Goal: Task Accomplishment & Management: Manage account settings

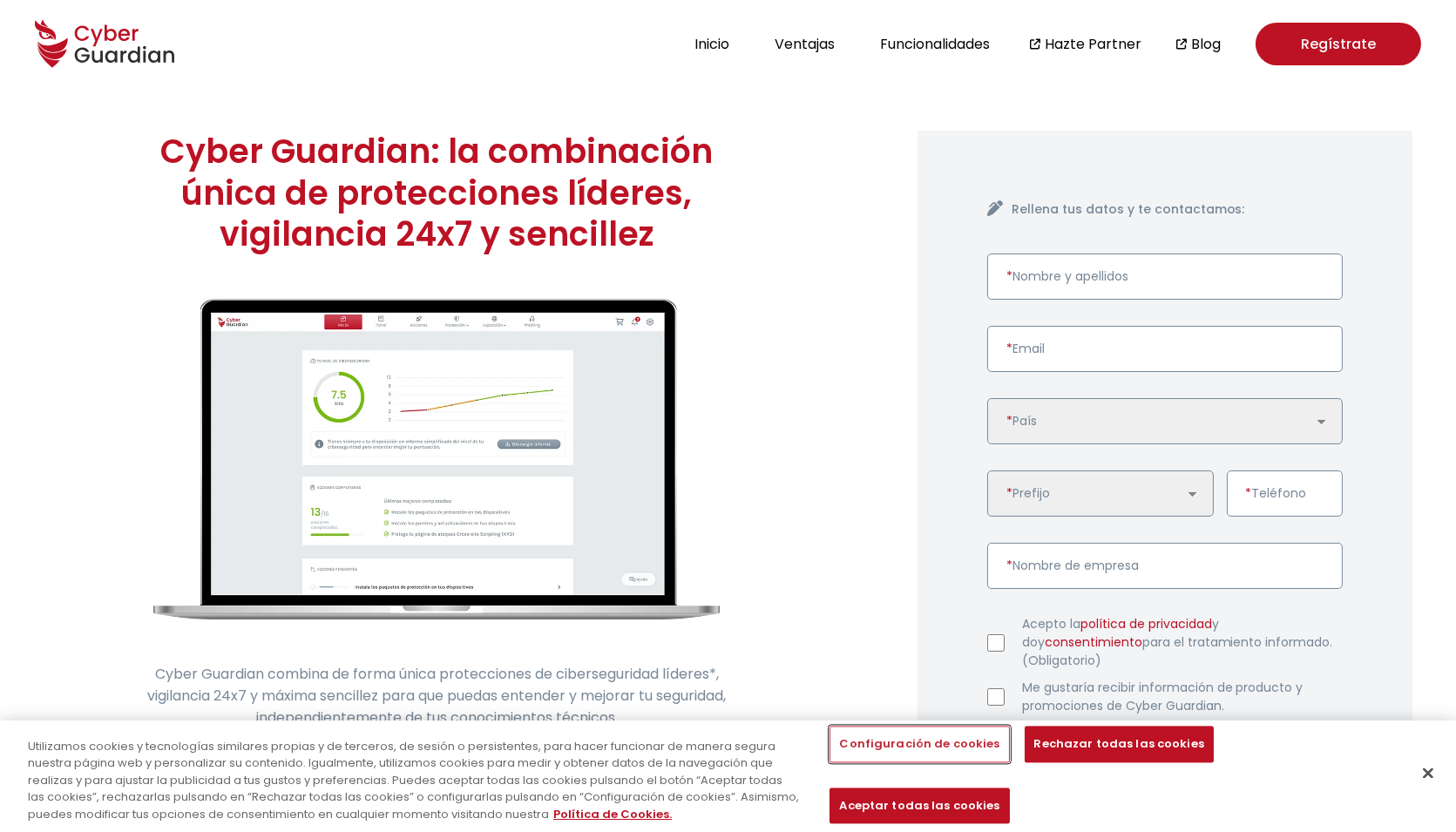
click at [925, 763] on button "Configuración de cookies" at bounding box center [919, 745] width 179 height 36
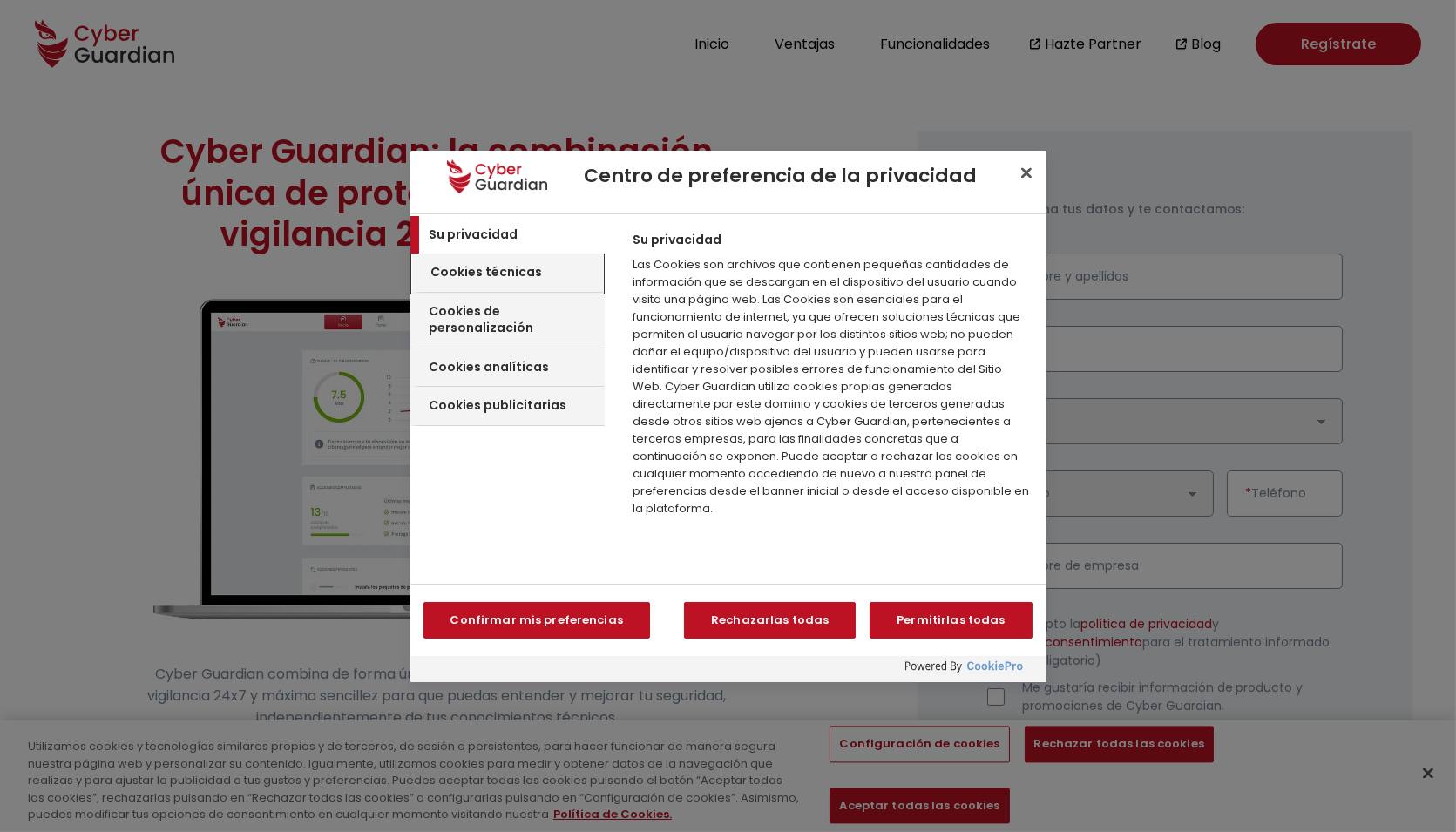
click at [523, 274] on h3 "Cookies técnicas" at bounding box center [487, 272] width 111 height 17
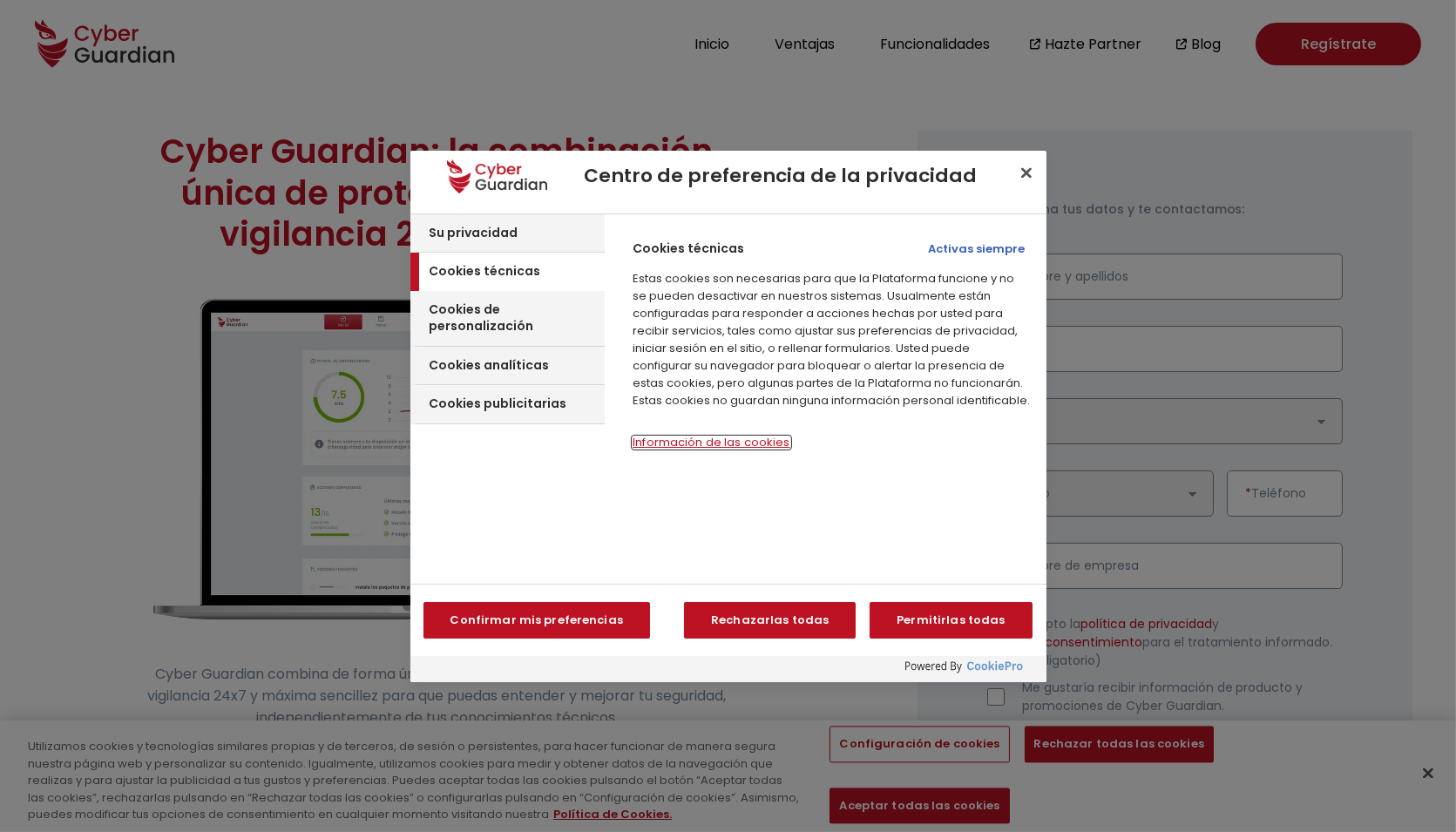
click at [705, 440] on button "Información de las cookies‎" at bounding box center [710, 442] width 157 height 12
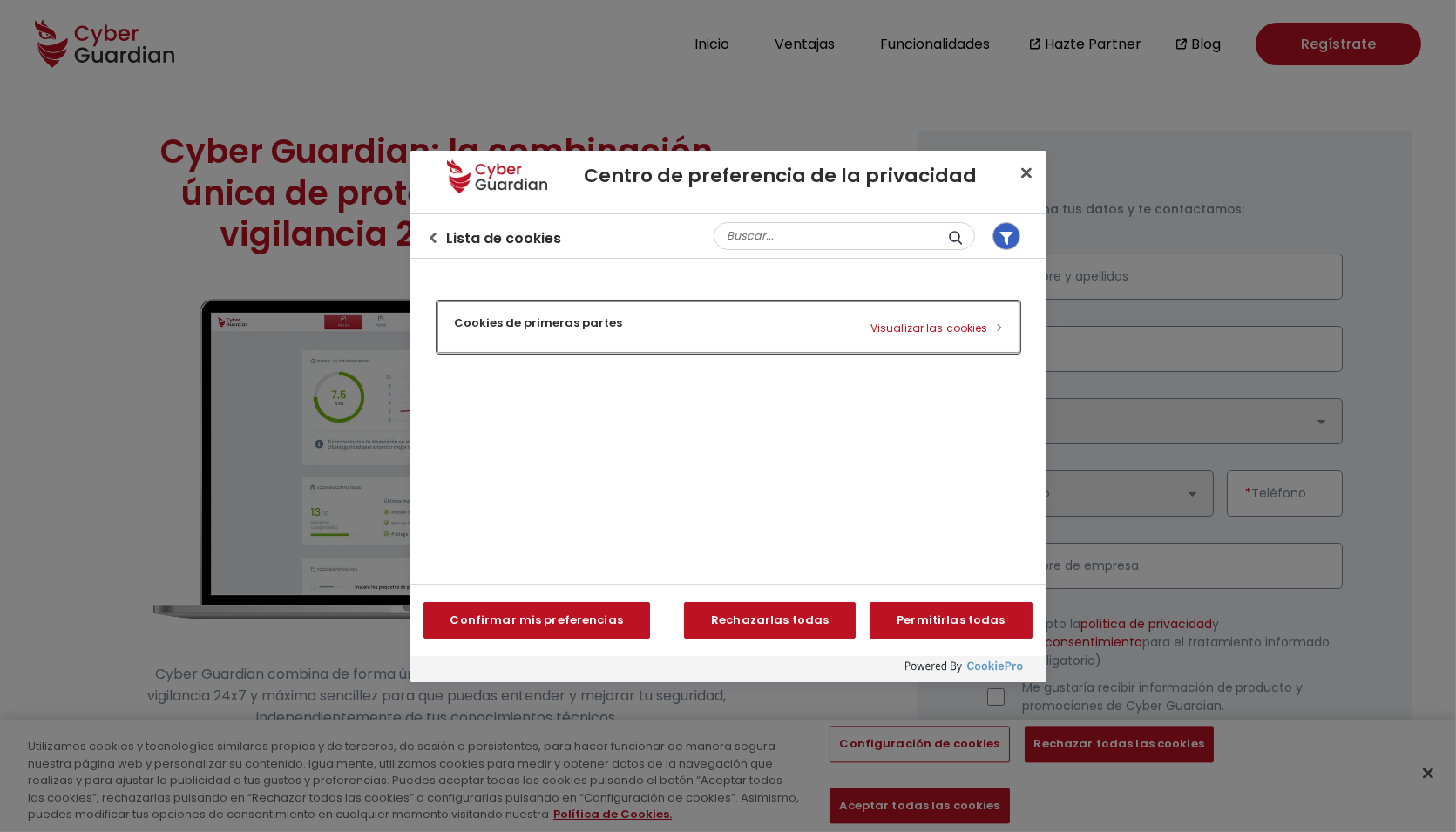
click at [503, 314] on button "Cookies de primeras partes Visualizar las cookies" at bounding box center [728, 327] width 582 height 52
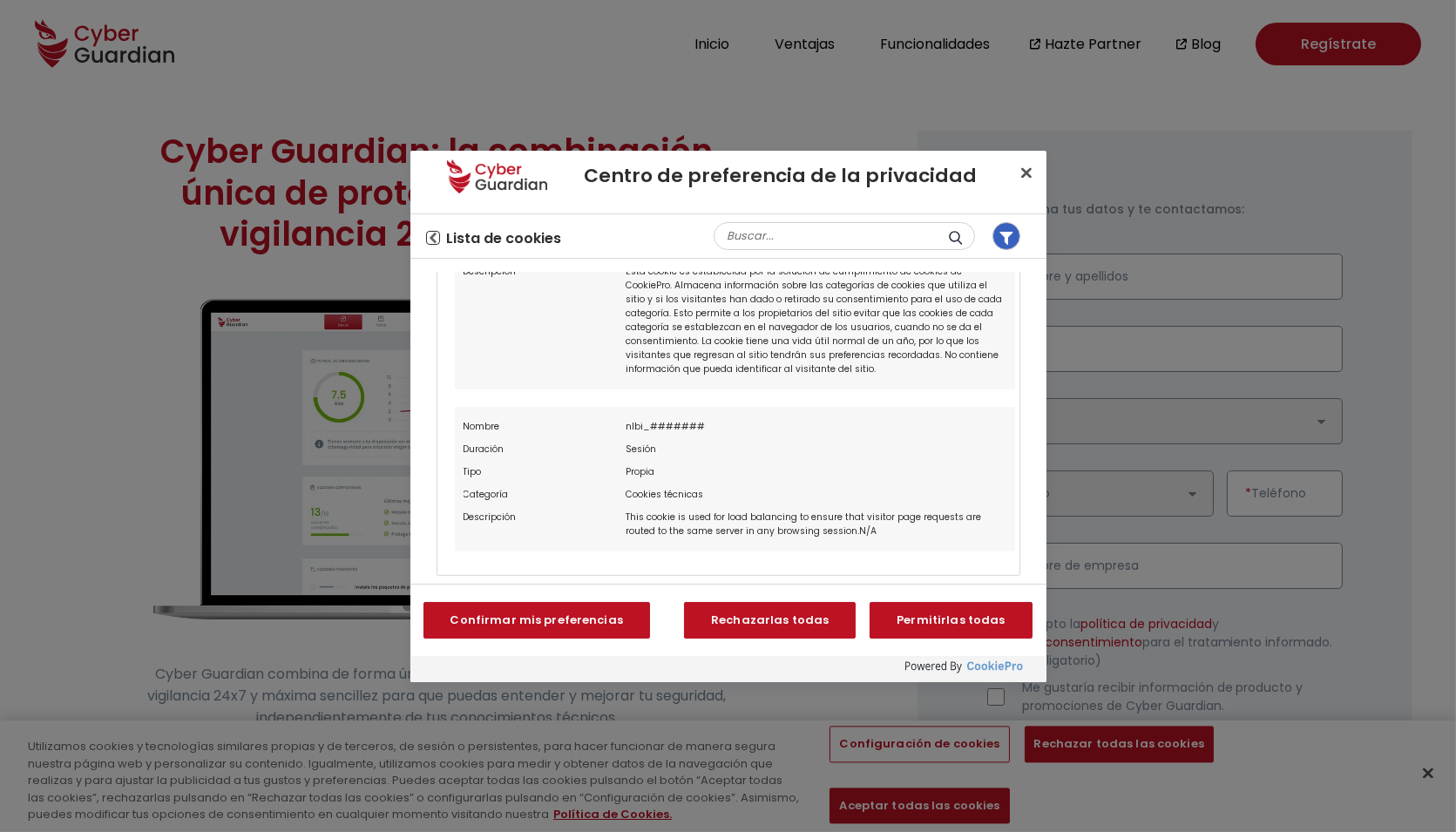
scroll to position [1461, 0]
click at [429, 238] on icon "Volver al centro de preferencias" at bounding box center [433, 238] width 11 height 11
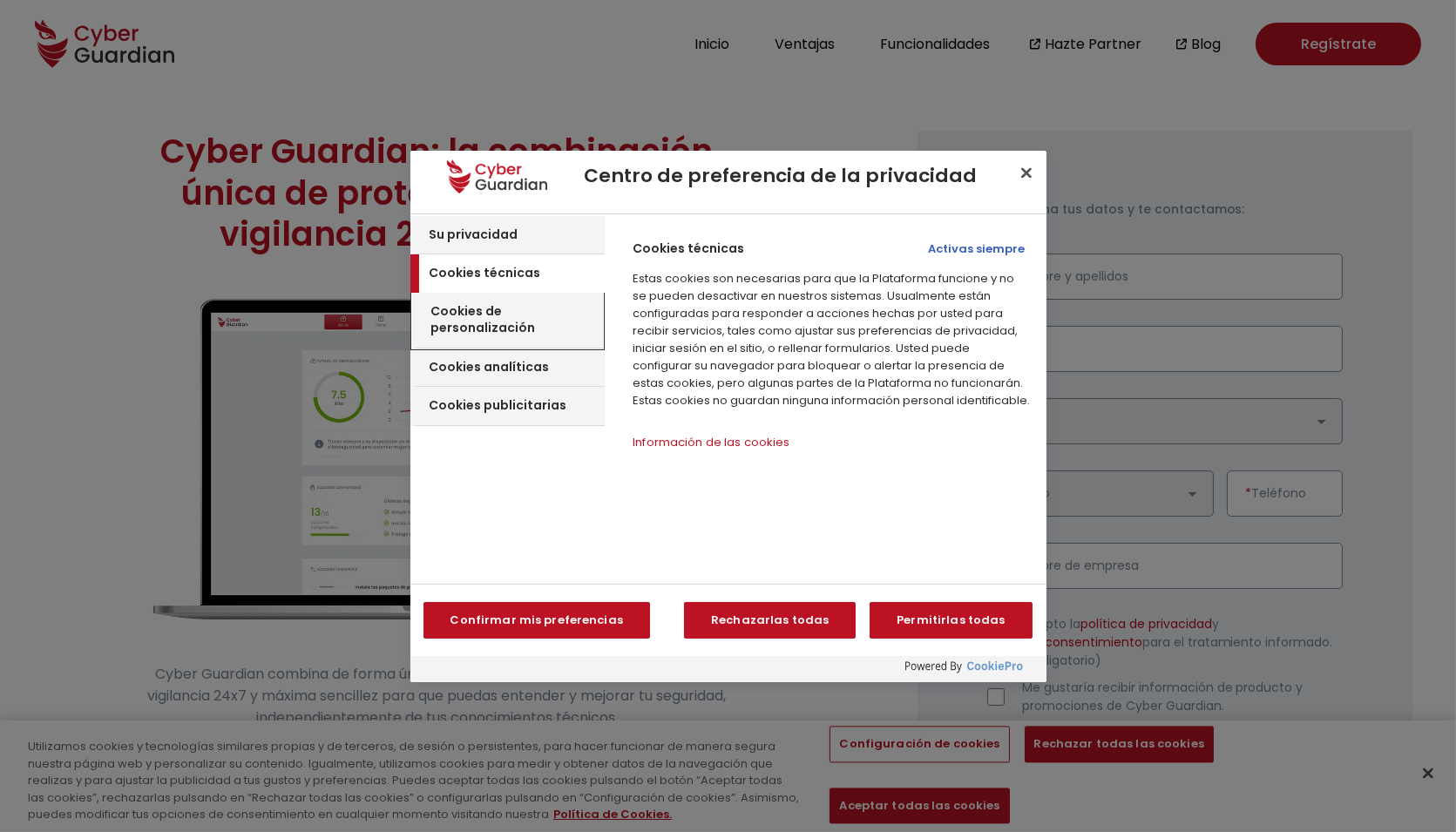
click at [503, 305] on h3 "Cookies de personalización" at bounding box center [516, 321] width 169 height 34
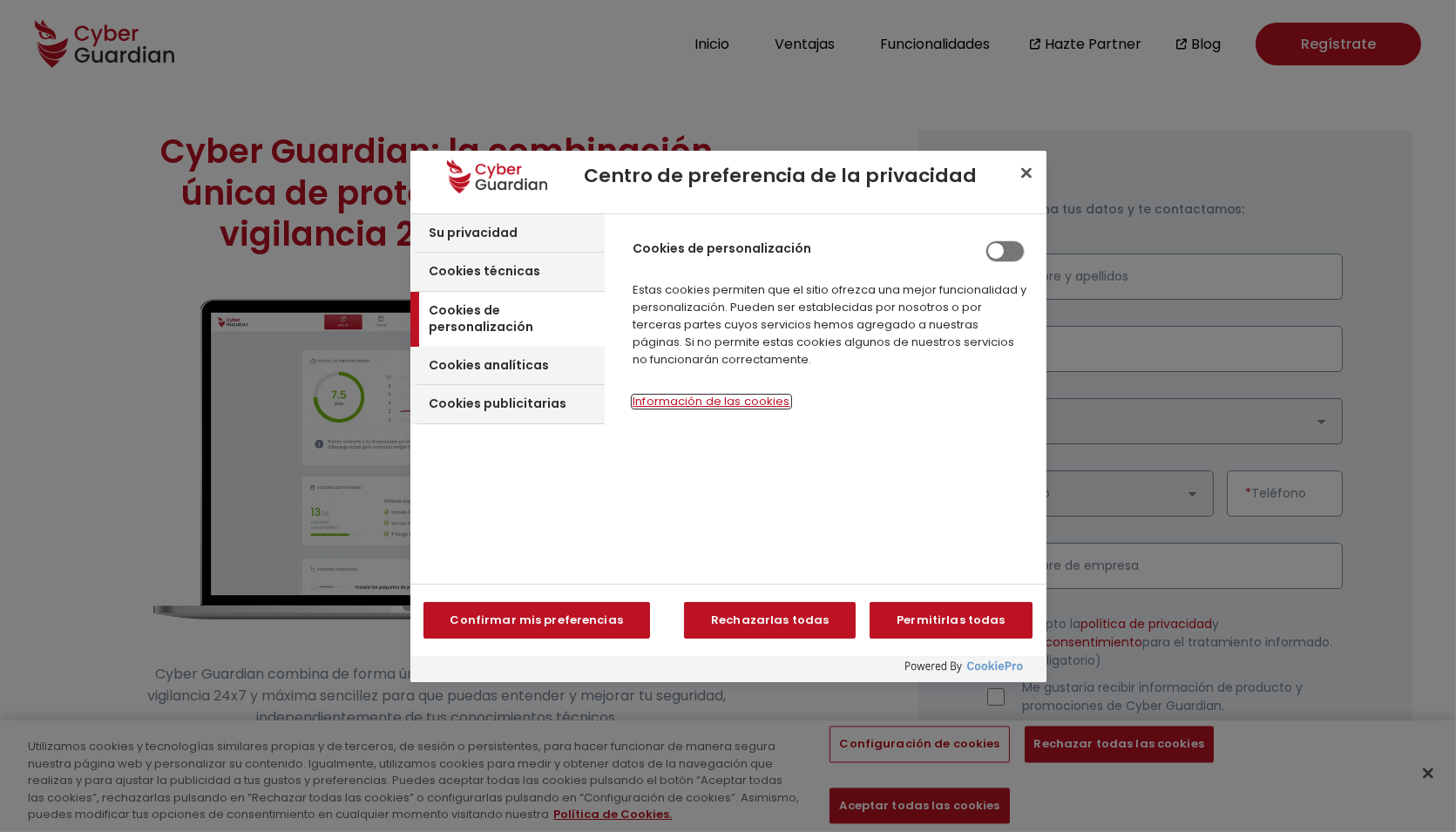
click at [679, 401] on button "Información de las cookies‎" at bounding box center [710, 401] width 157 height 12
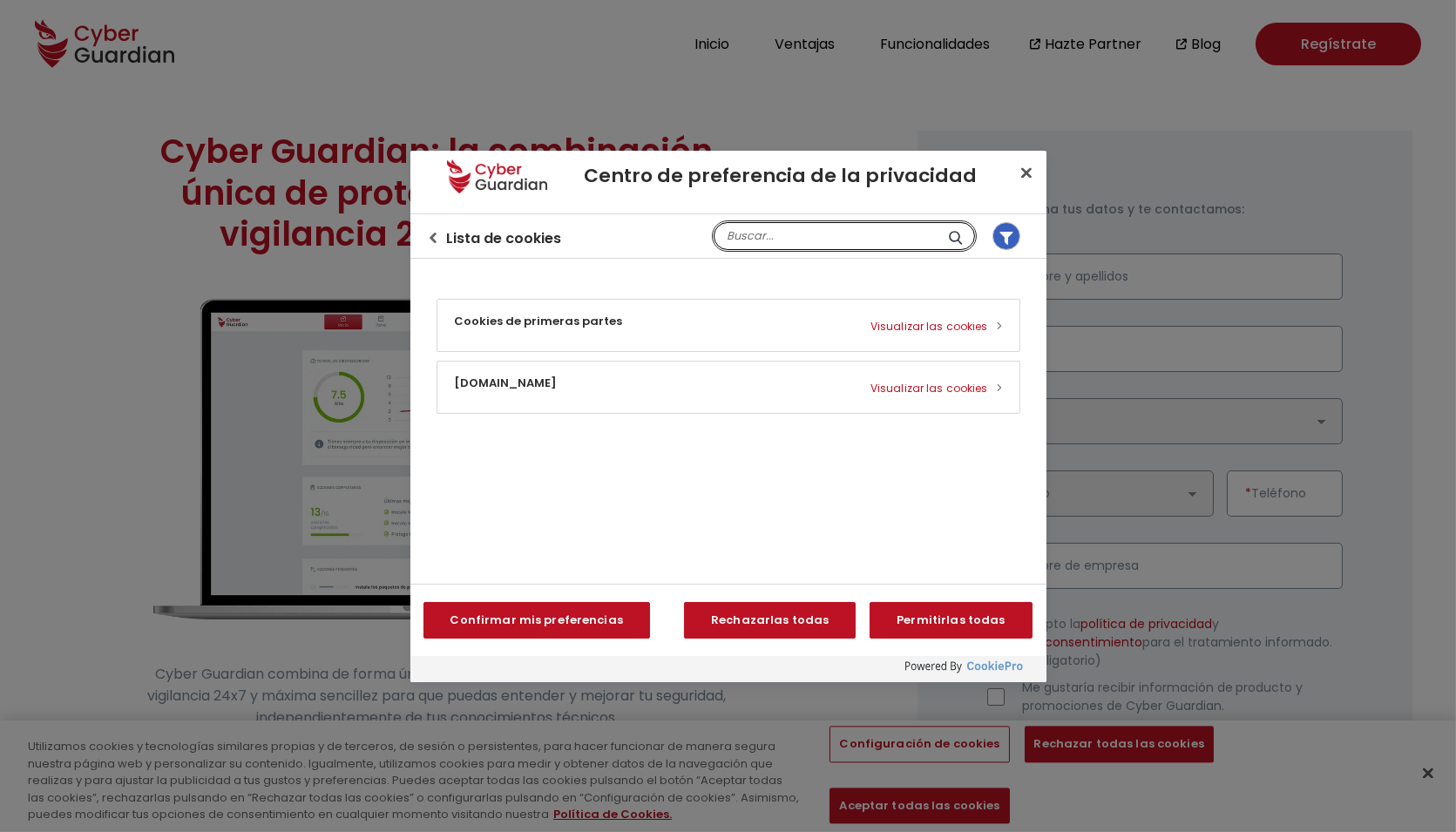
scroll to position [0, 0]
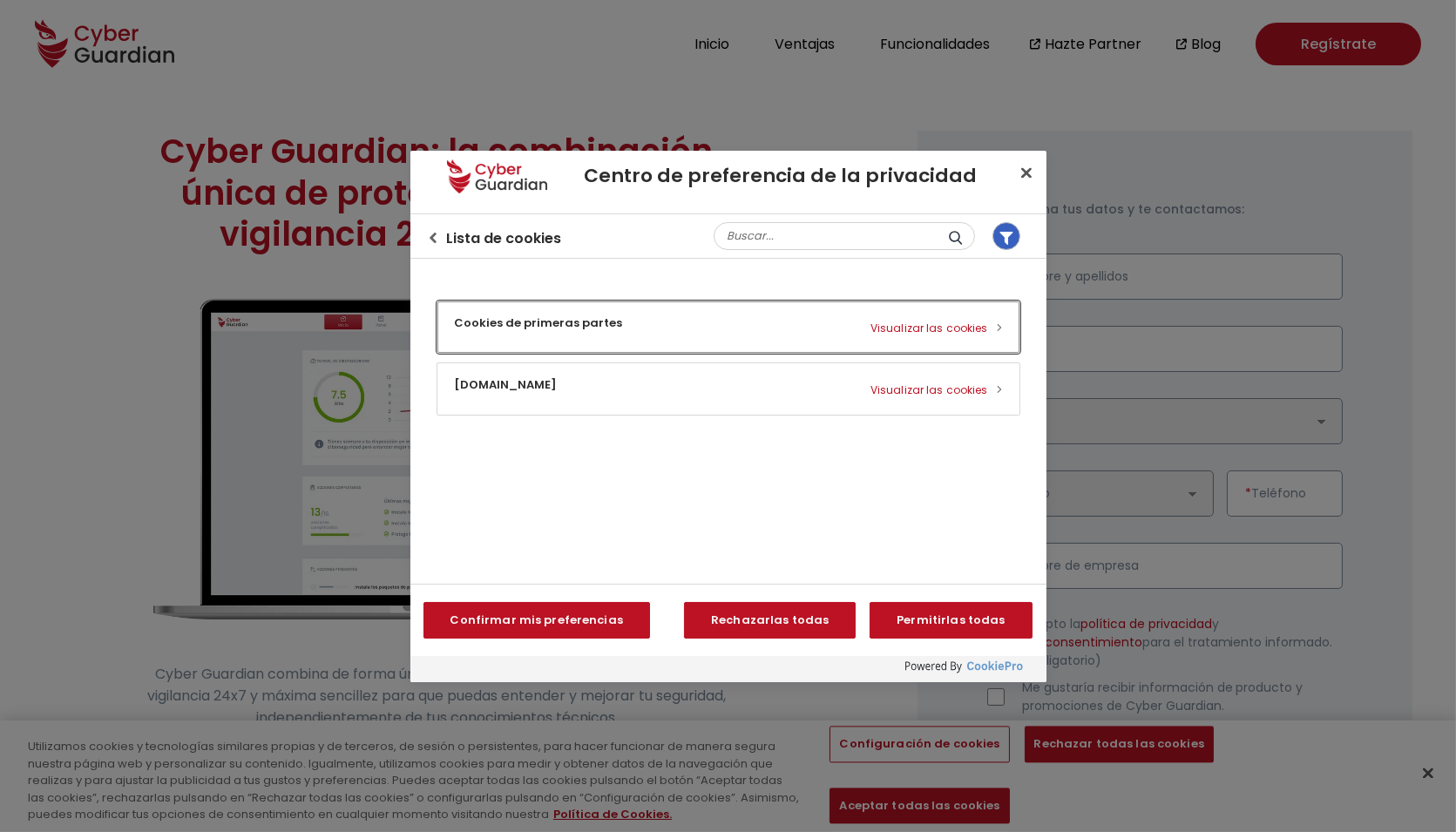
click at [533, 324] on button "Cookies de primeras partes Visualizar las cookies" at bounding box center [728, 327] width 582 height 52
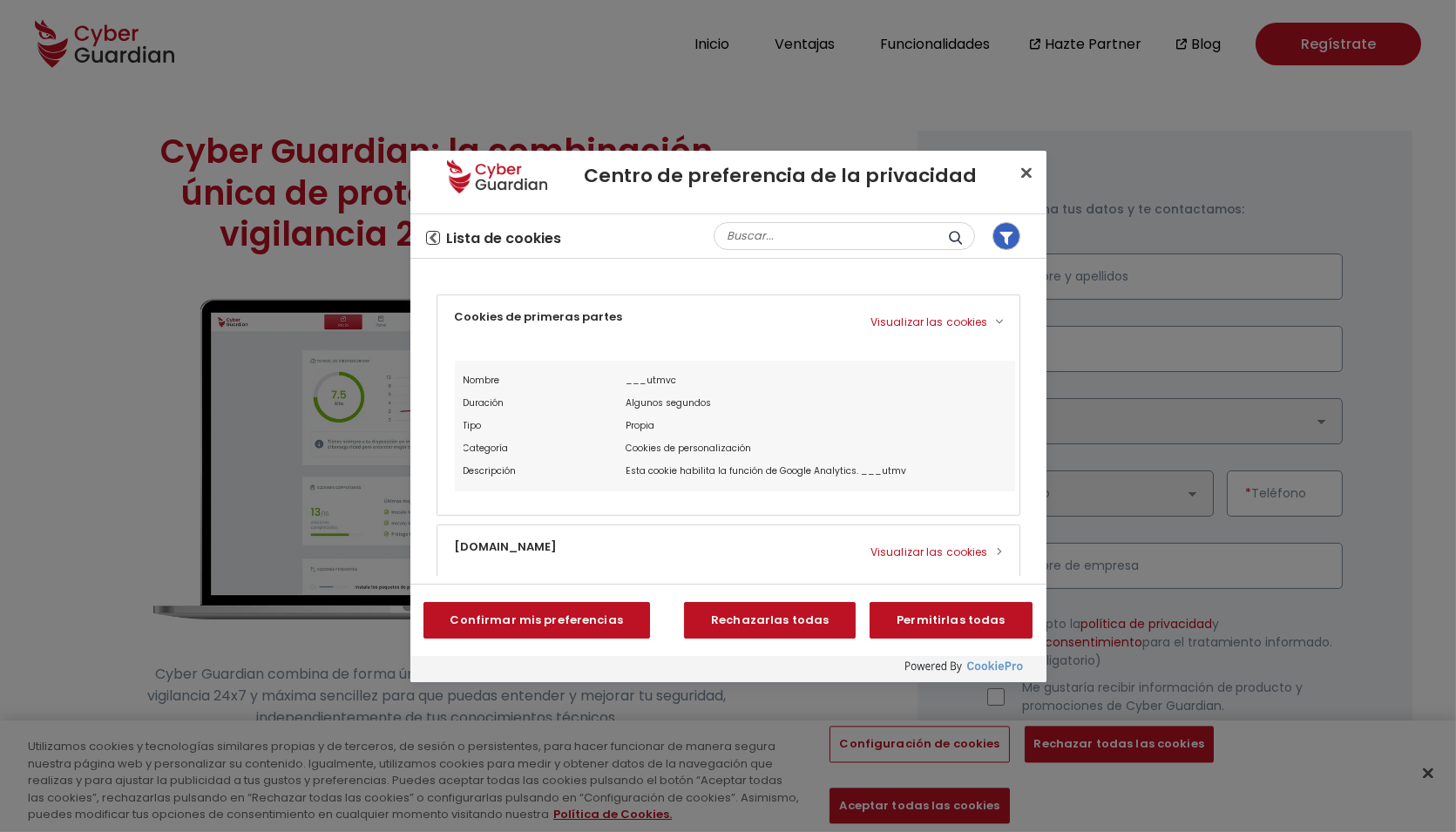
scroll to position [3, 0]
click at [431, 233] on icon "Volver al centro de preferencias" at bounding box center [433, 238] width 11 height 11
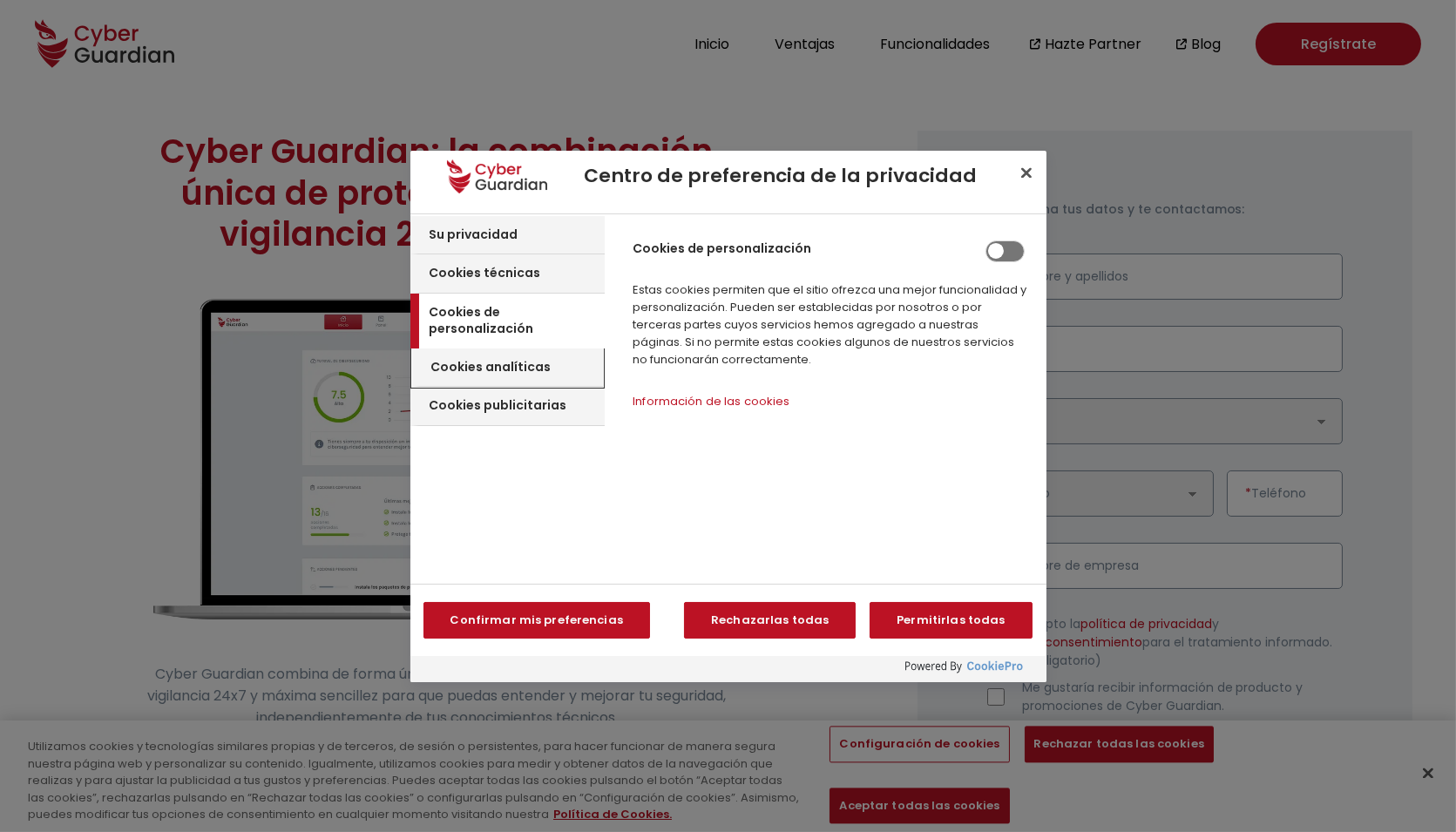
click at [545, 349] on div "Cookies analíticas" at bounding box center [508, 368] width 192 height 39
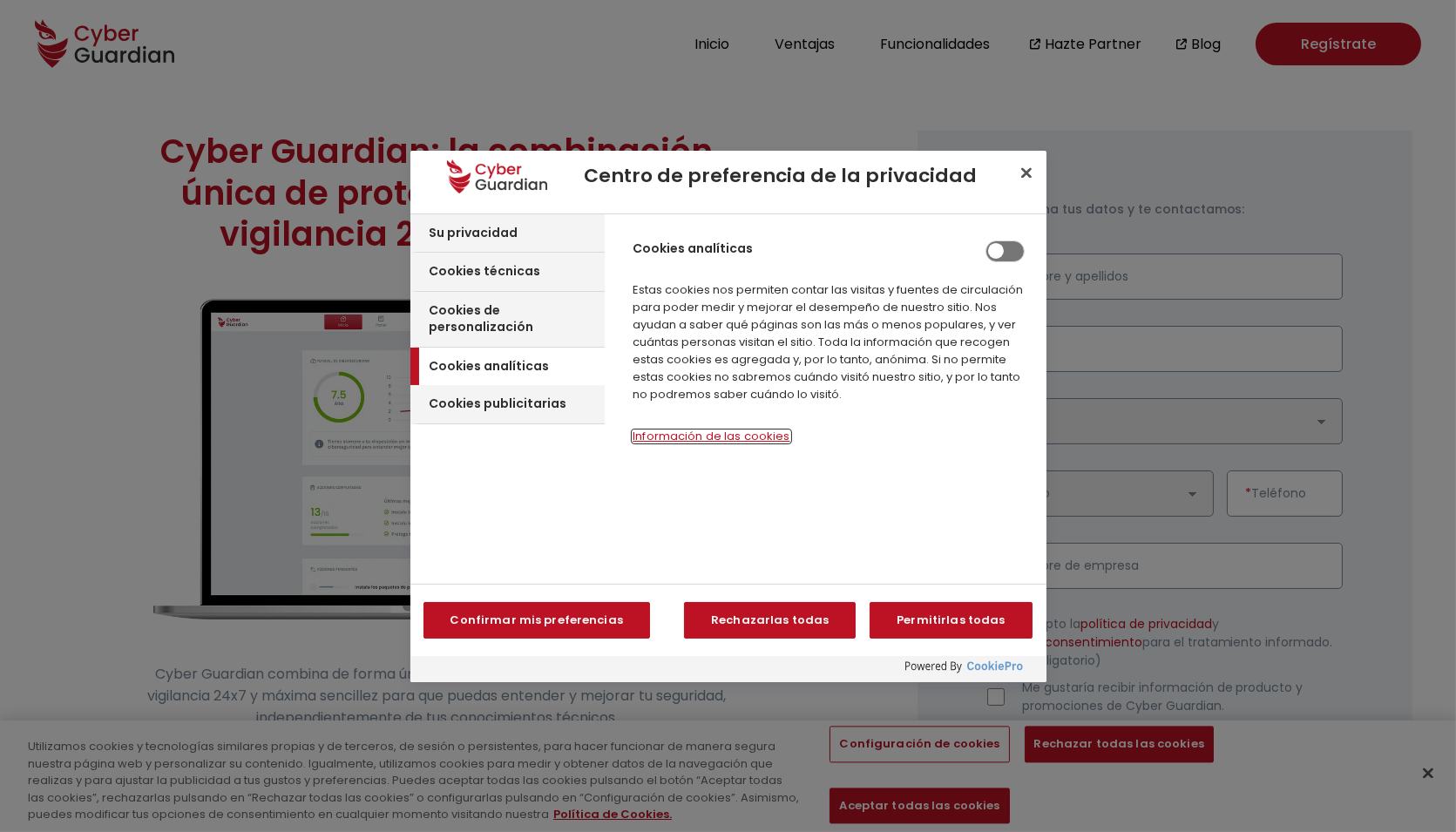
click at [686, 431] on button "Información de las cookies‎" at bounding box center [710, 436] width 157 height 12
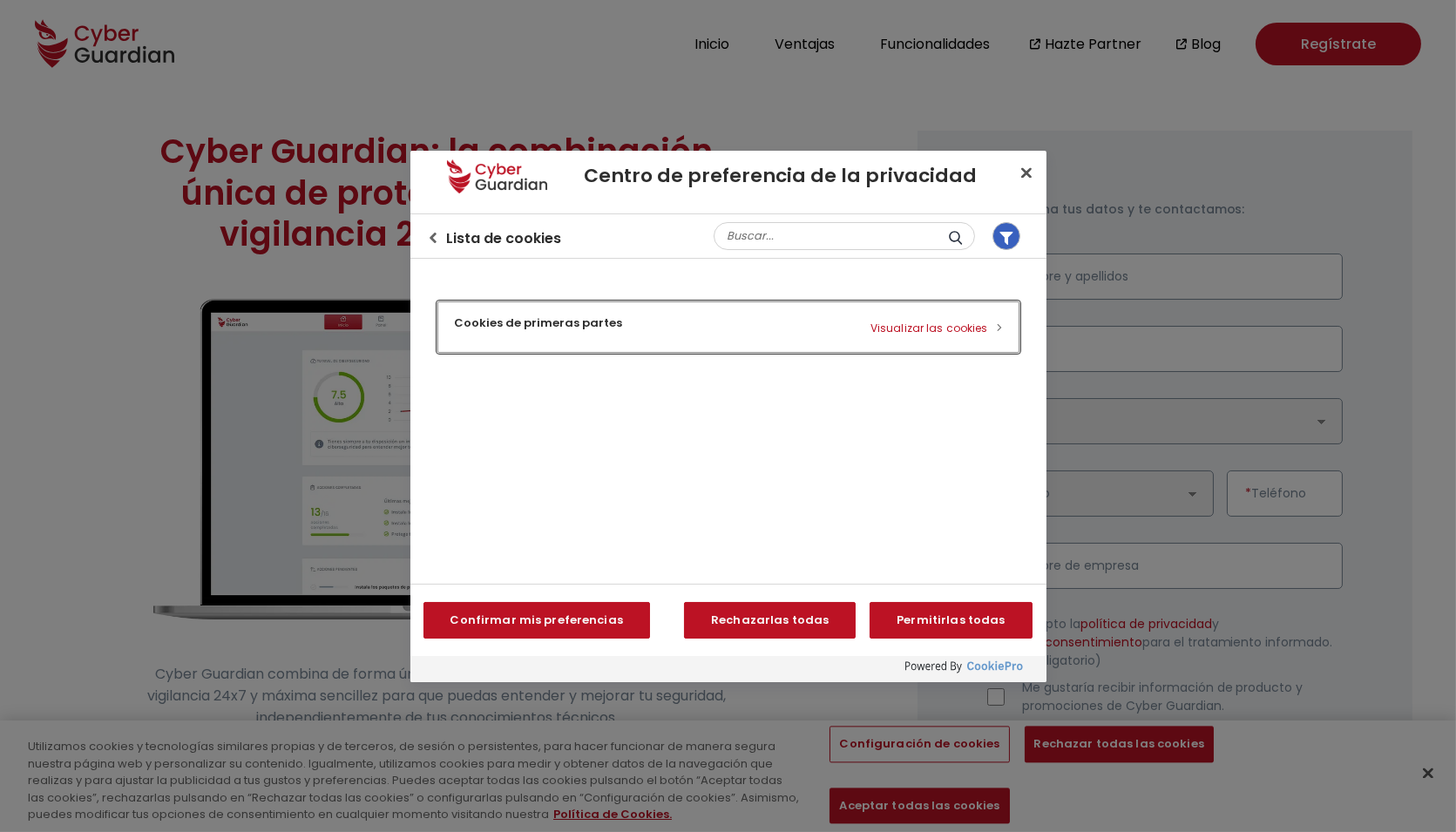
click at [554, 341] on button "Cookies de primeras partes Visualizar las cookies" at bounding box center [728, 327] width 582 height 52
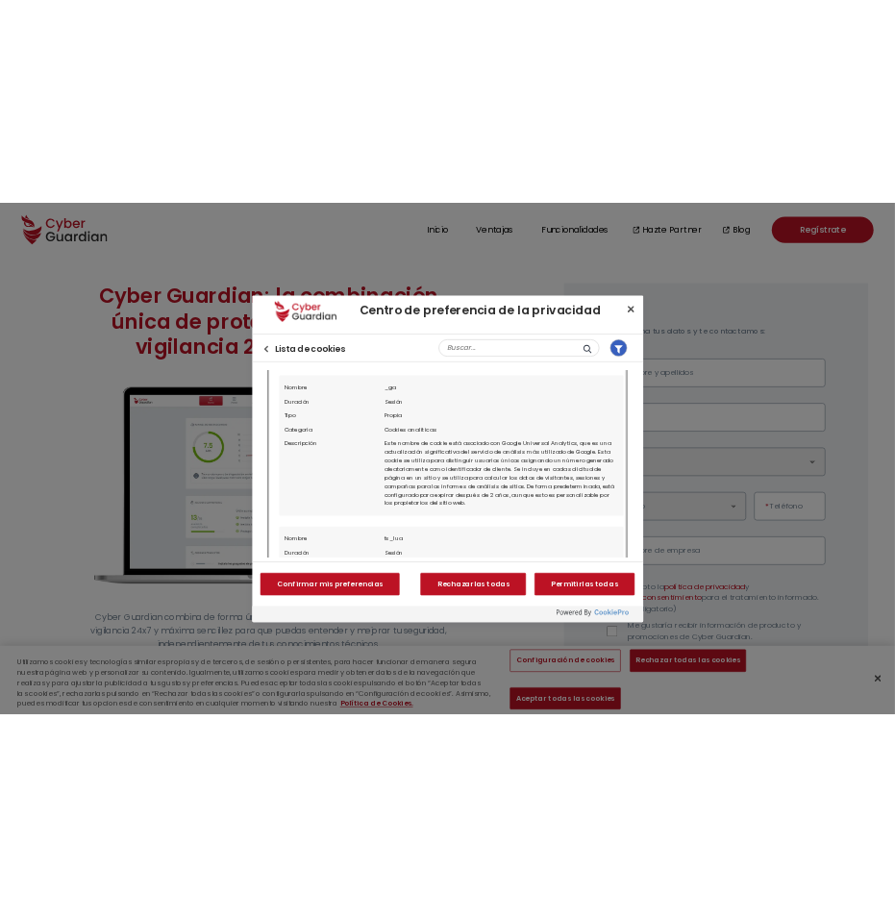
scroll to position [301, 0]
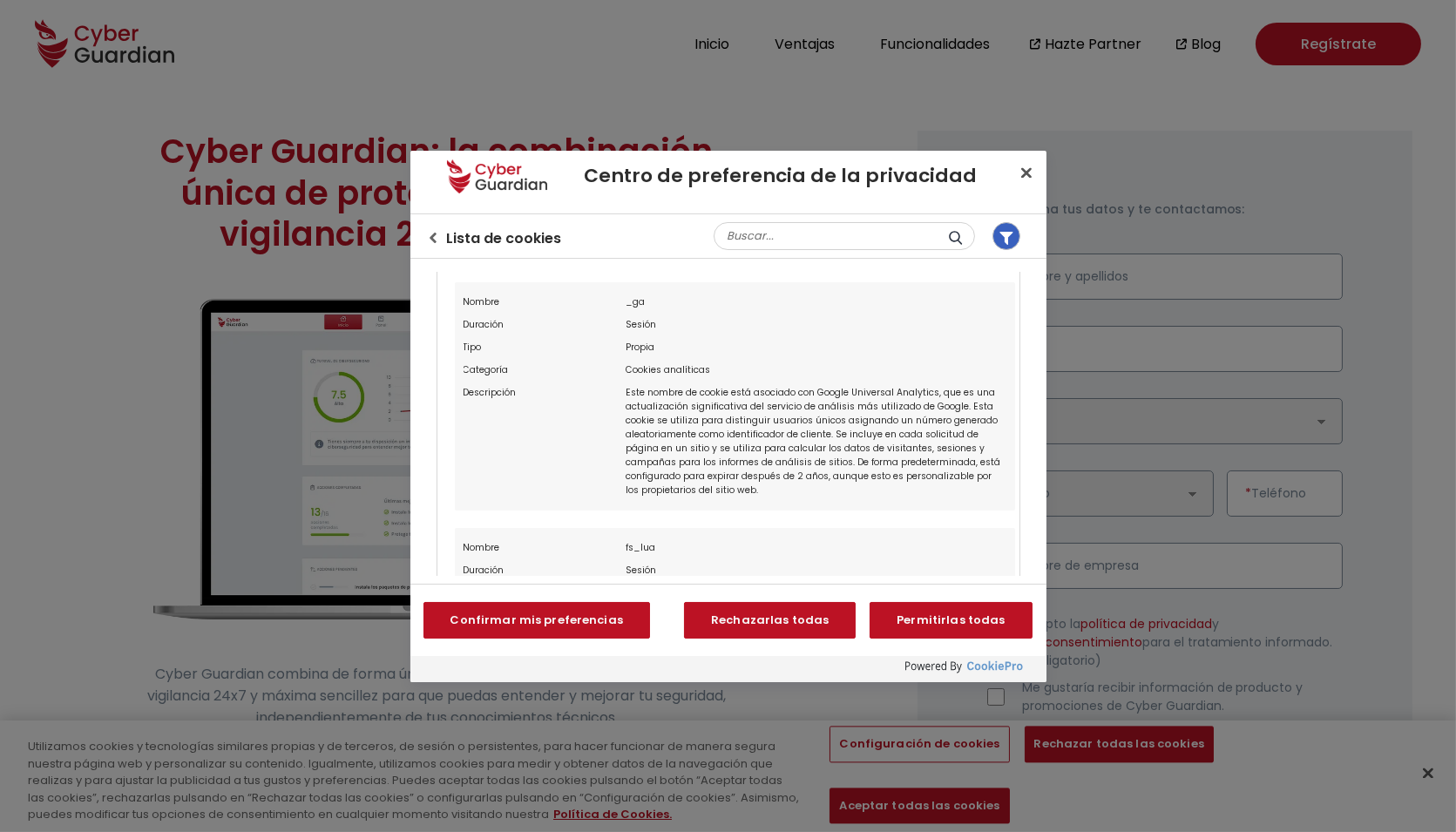
click at [669, 370] on div "Cookies analíticas" at bounding box center [815, 370] width 380 height 23
click at [681, 405] on div "Este nombre de cookie está asociado con Google Universal Analytics, que es una …" at bounding box center [815, 441] width 380 height 121
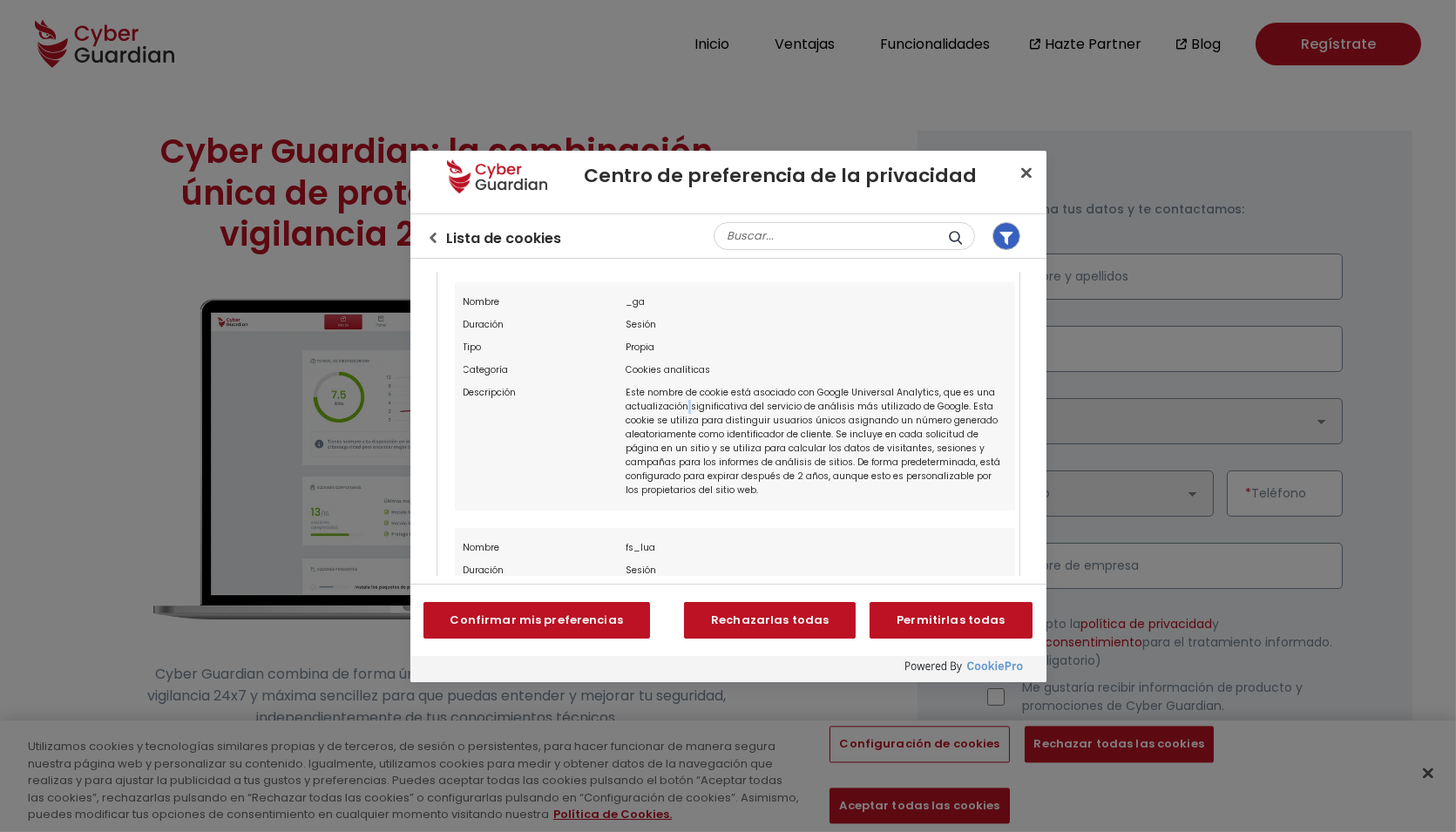
click at [681, 405] on div "Este nombre de cookie está asociado con Google Universal Analytics, que es una …" at bounding box center [815, 441] width 380 height 121
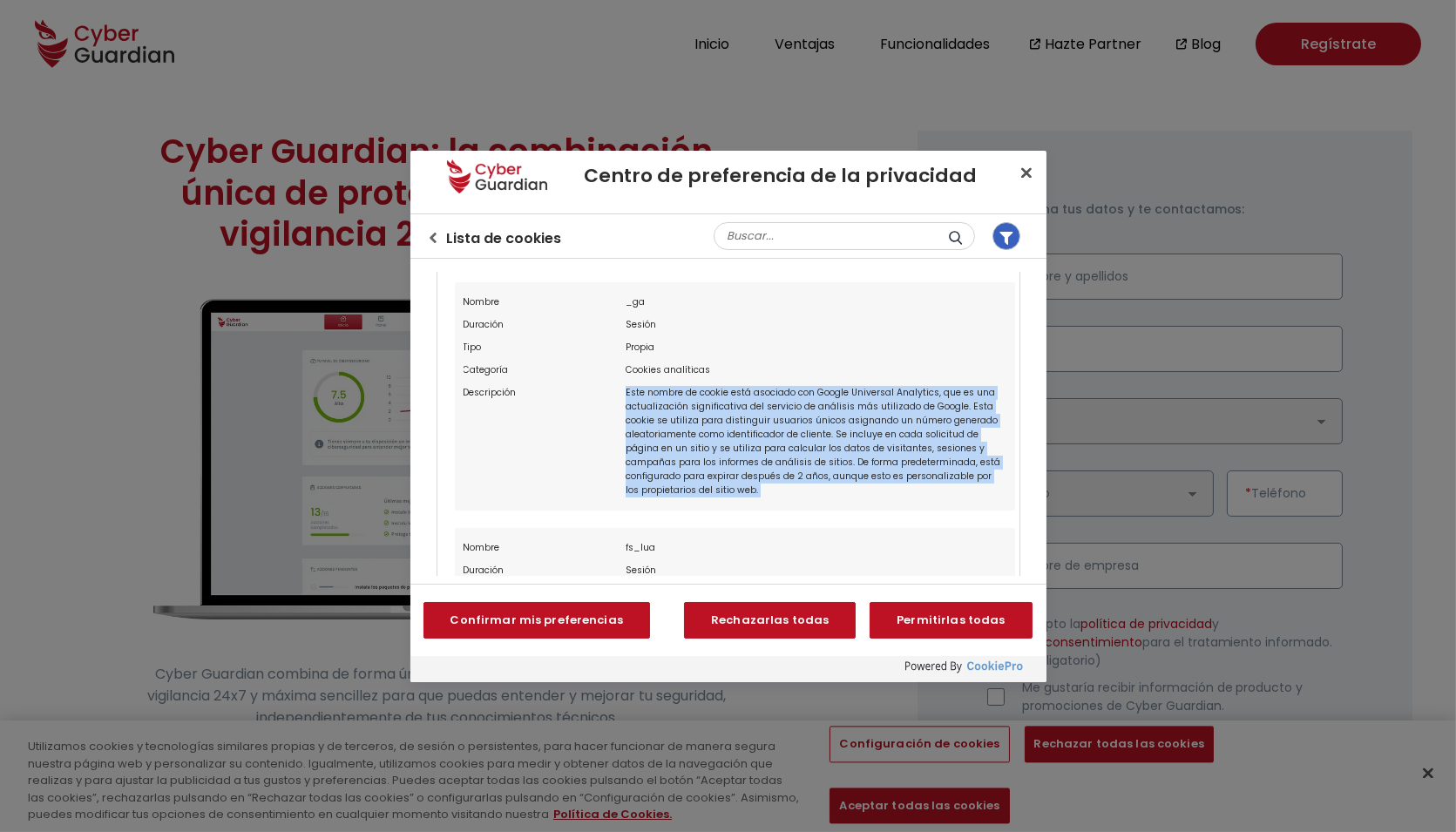
click at [681, 405] on div "Este nombre de cookie está asociado con Google Universal Analytics, que es una …" at bounding box center [815, 441] width 380 height 121
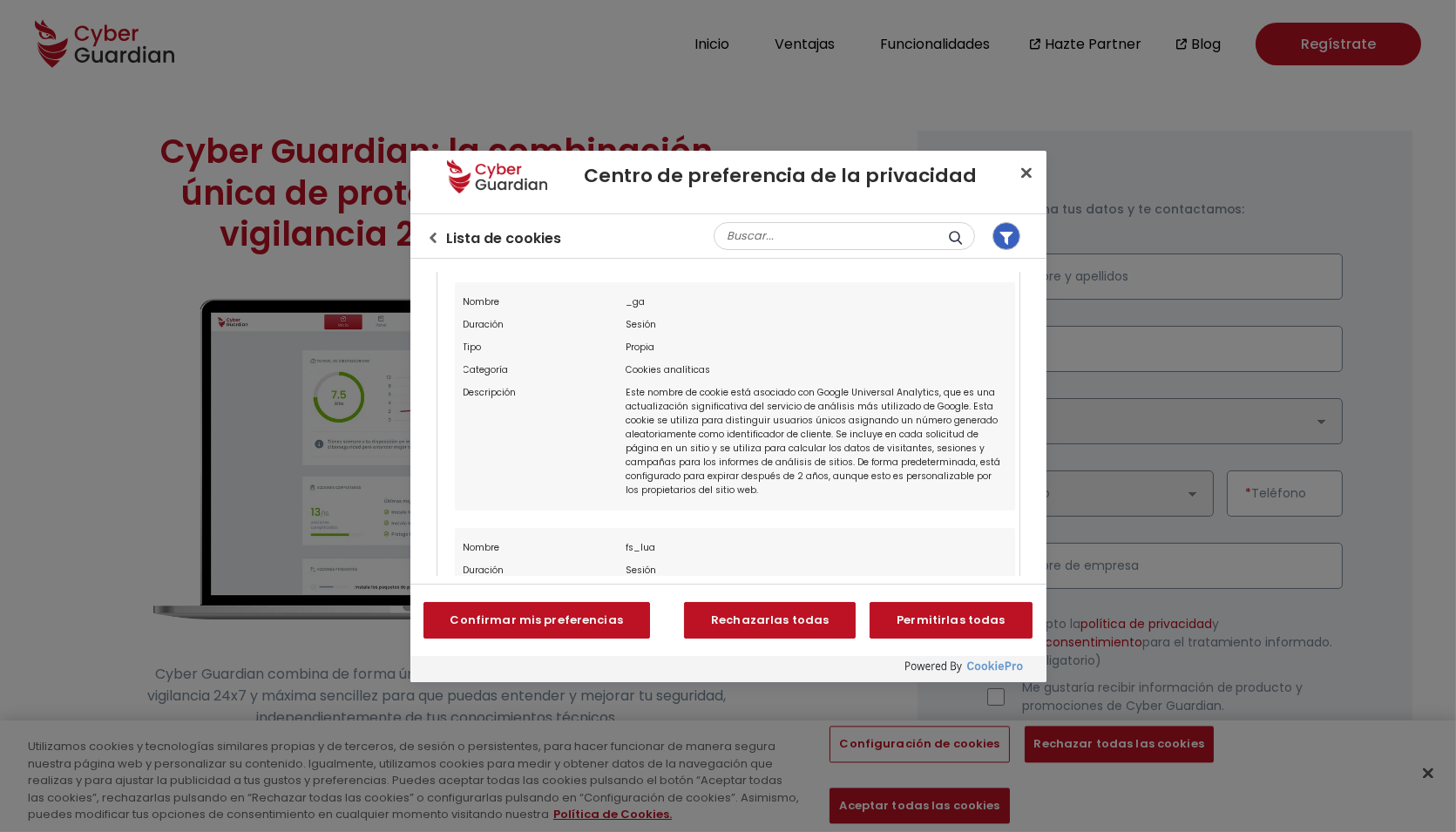
click at [662, 417] on div "Este nombre de cookie está asociado con Google Universal Analytics, que es una …" at bounding box center [815, 441] width 380 height 121
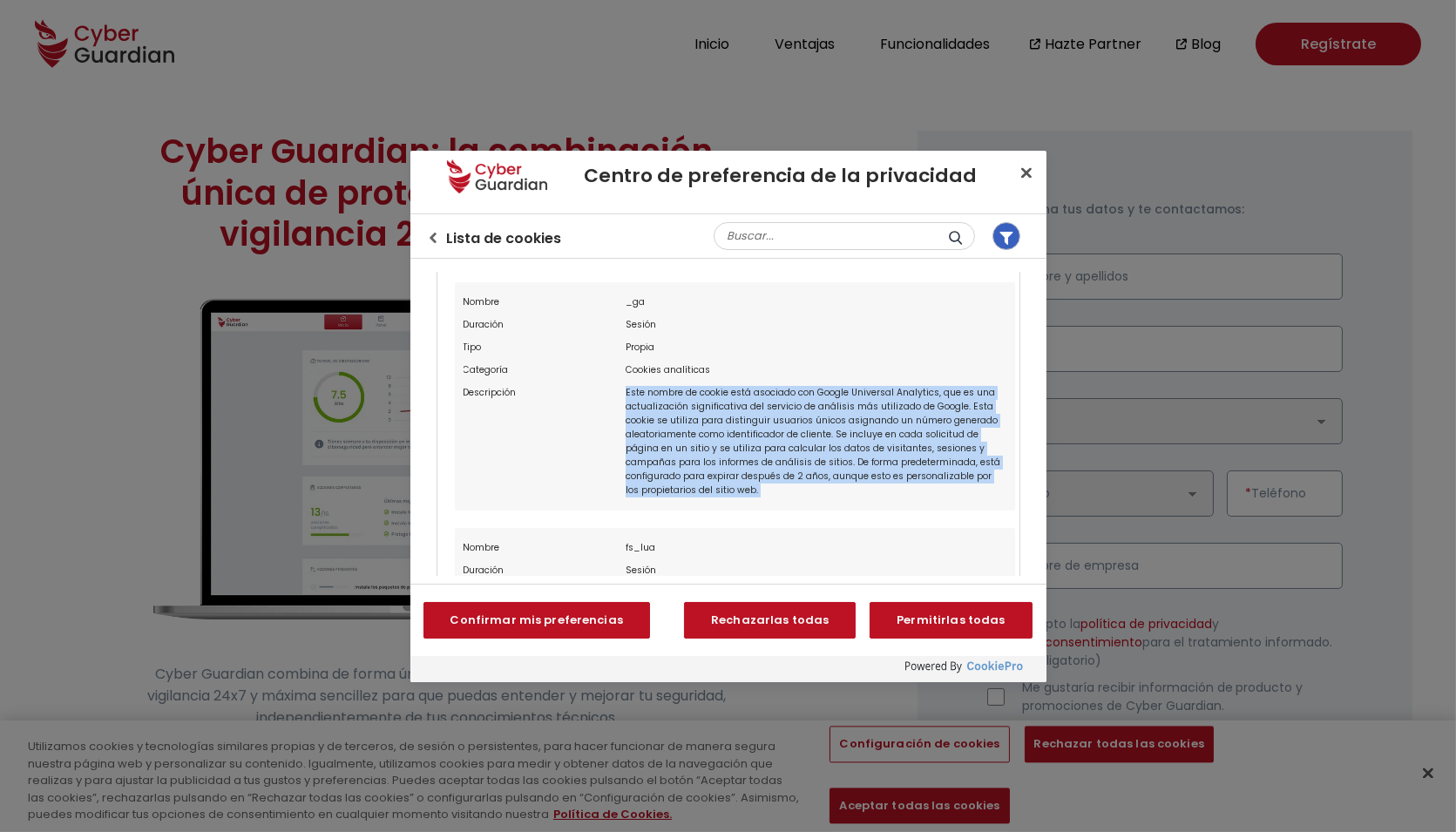
click at [662, 417] on div "Este nombre de cookie está asociado con Google Universal Analytics, que es una …" at bounding box center [815, 441] width 380 height 121
click at [648, 395] on div "Este nombre de cookie está asociado con Google Universal Analytics, que es una …" at bounding box center [815, 441] width 380 height 121
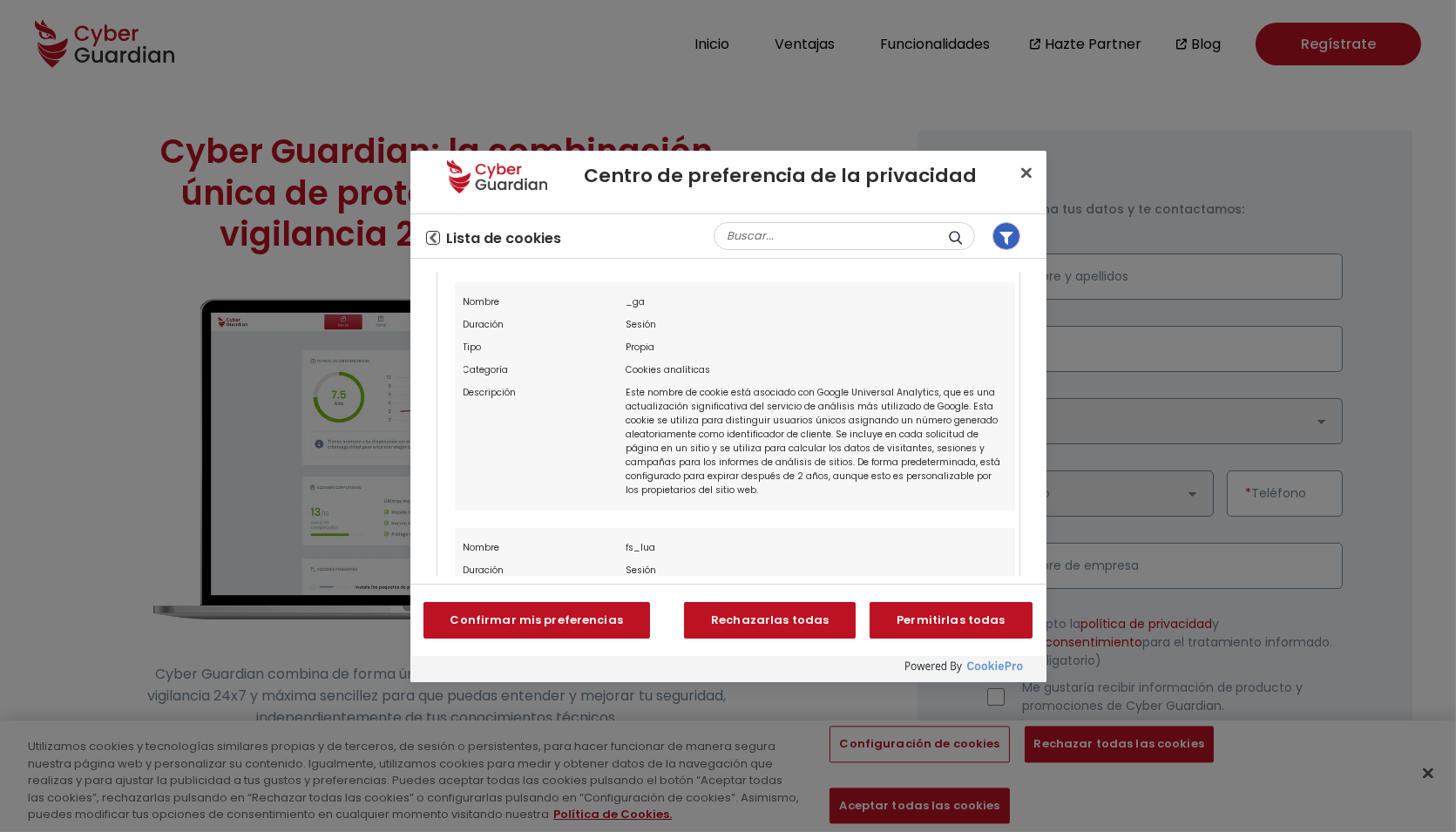
click at [434, 237] on icon "Volver al centro de preferencias" at bounding box center [433, 238] width 11 height 11
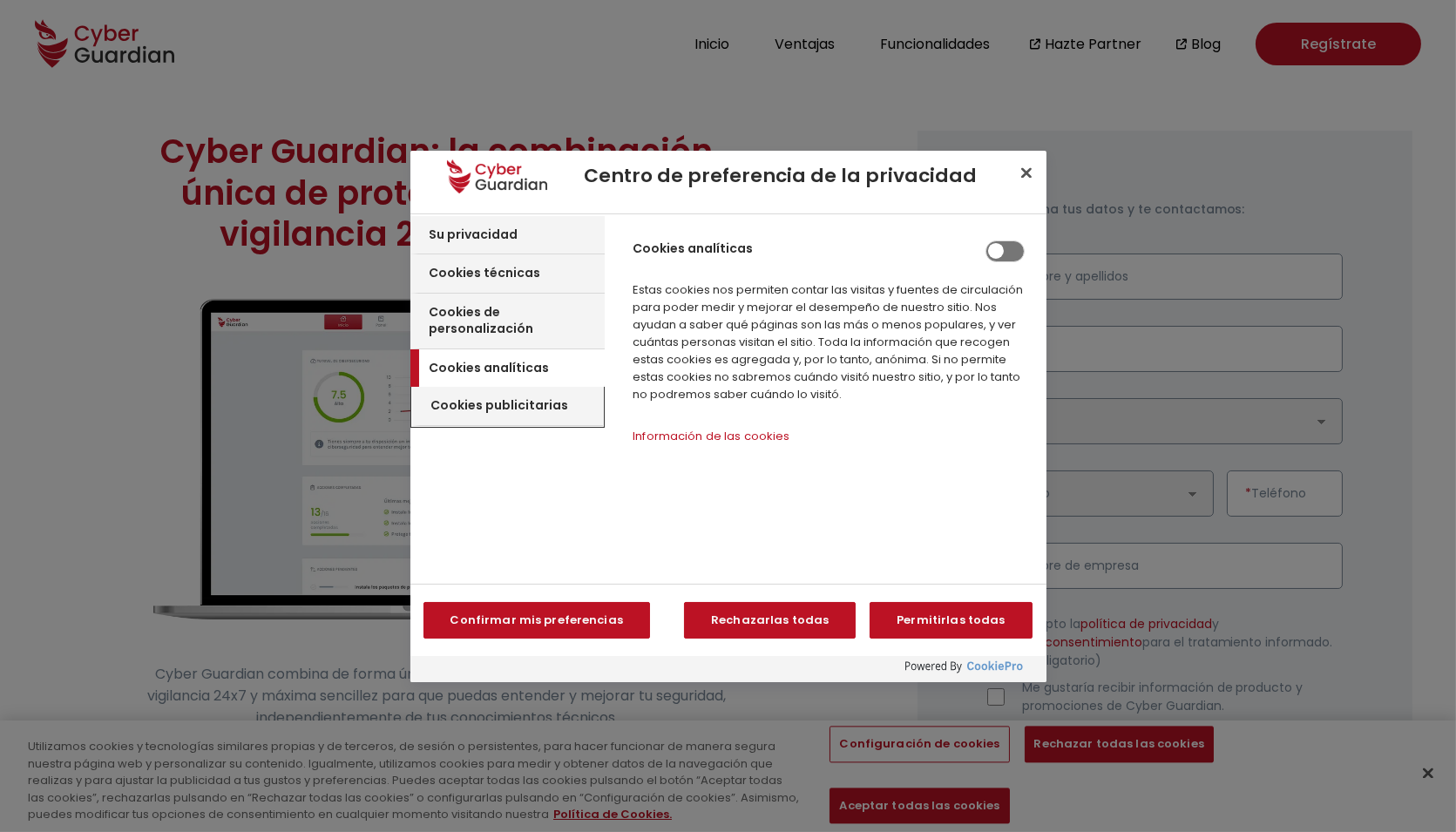
click at [491, 397] on h3 "Cookies publicitarias" at bounding box center [500, 405] width 138 height 17
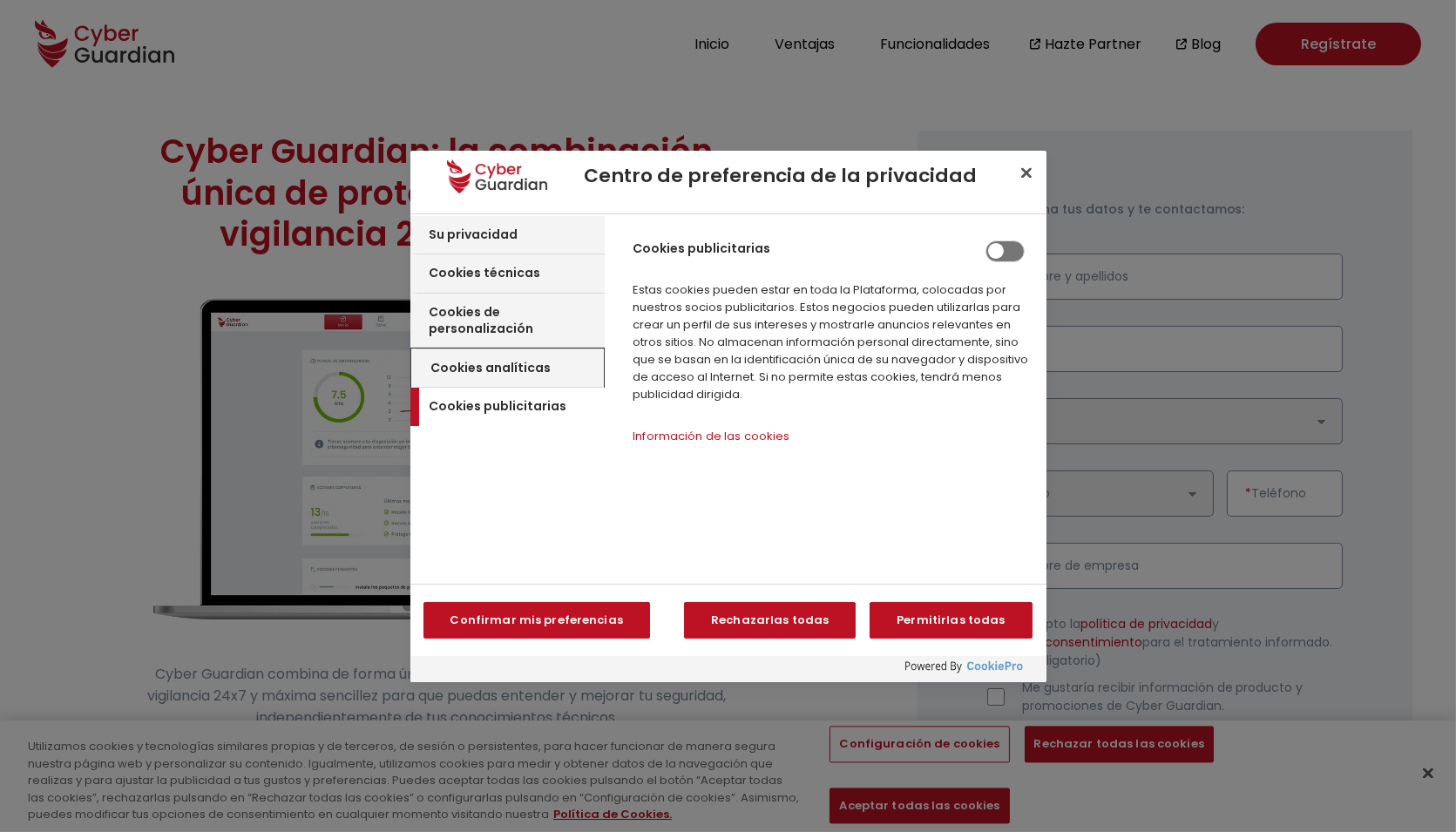
click at [526, 360] on h3 "Cookies analíticas" at bounding box center [491, 368] width 121 height 17
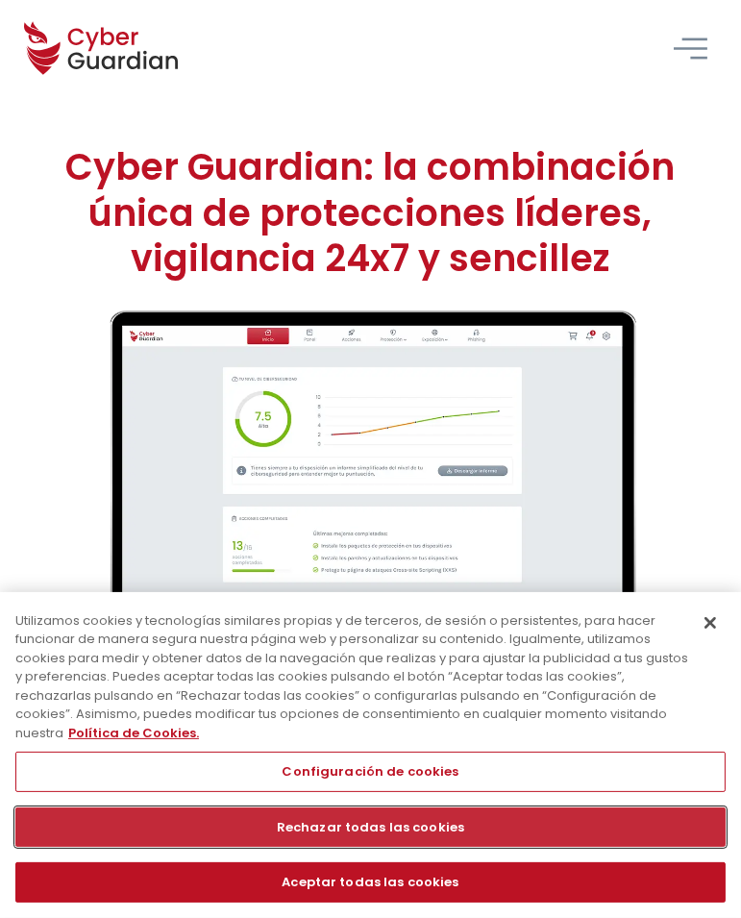
click at [427, 825] on button "Rechazar todas las cookies" at bounding box center [370, 828] width 711 height 40
